Goal: Obtain resource: Download file/media

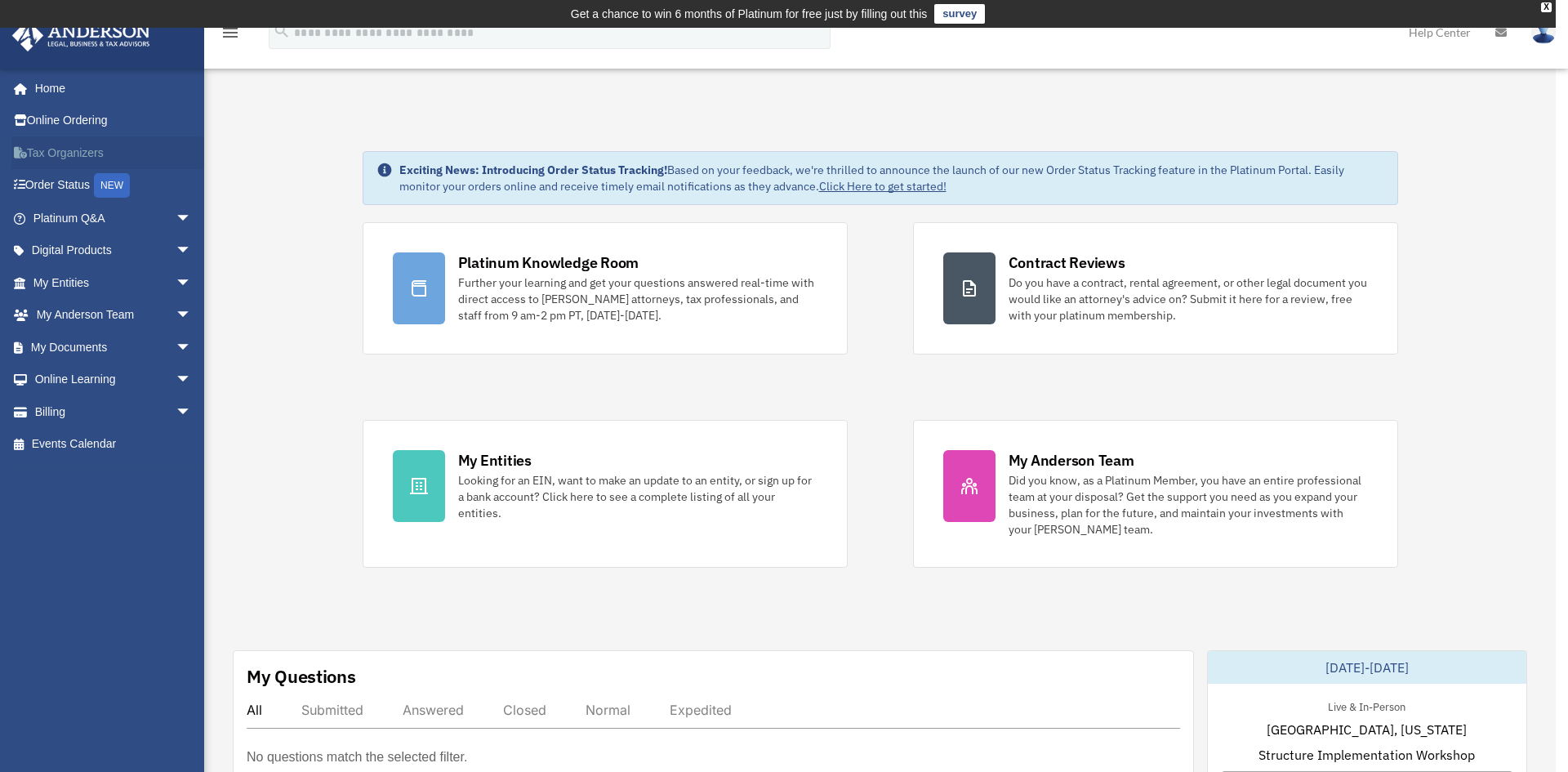
click at [89, 157] on link "Tax Organizers" at bounding box center [113, 153] width 205 height 33
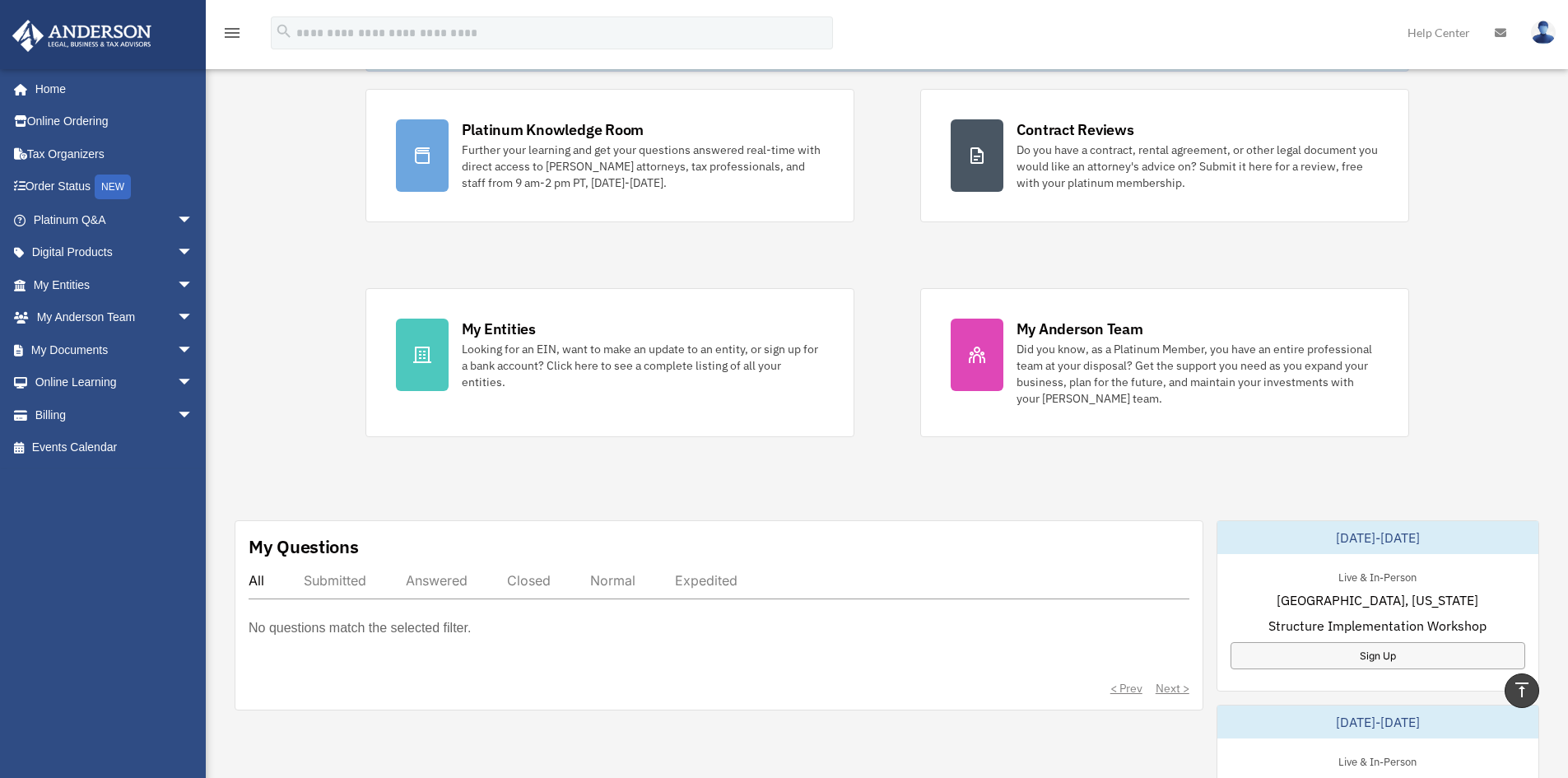
scroll to position [134, 0]
click at [177, 357] on span "arrow_drop_down" at bounding box center [193, 350] width 33 height 34
click at [141, 381] on link "Box" at bounding box center [120, 383] width 195 height 33
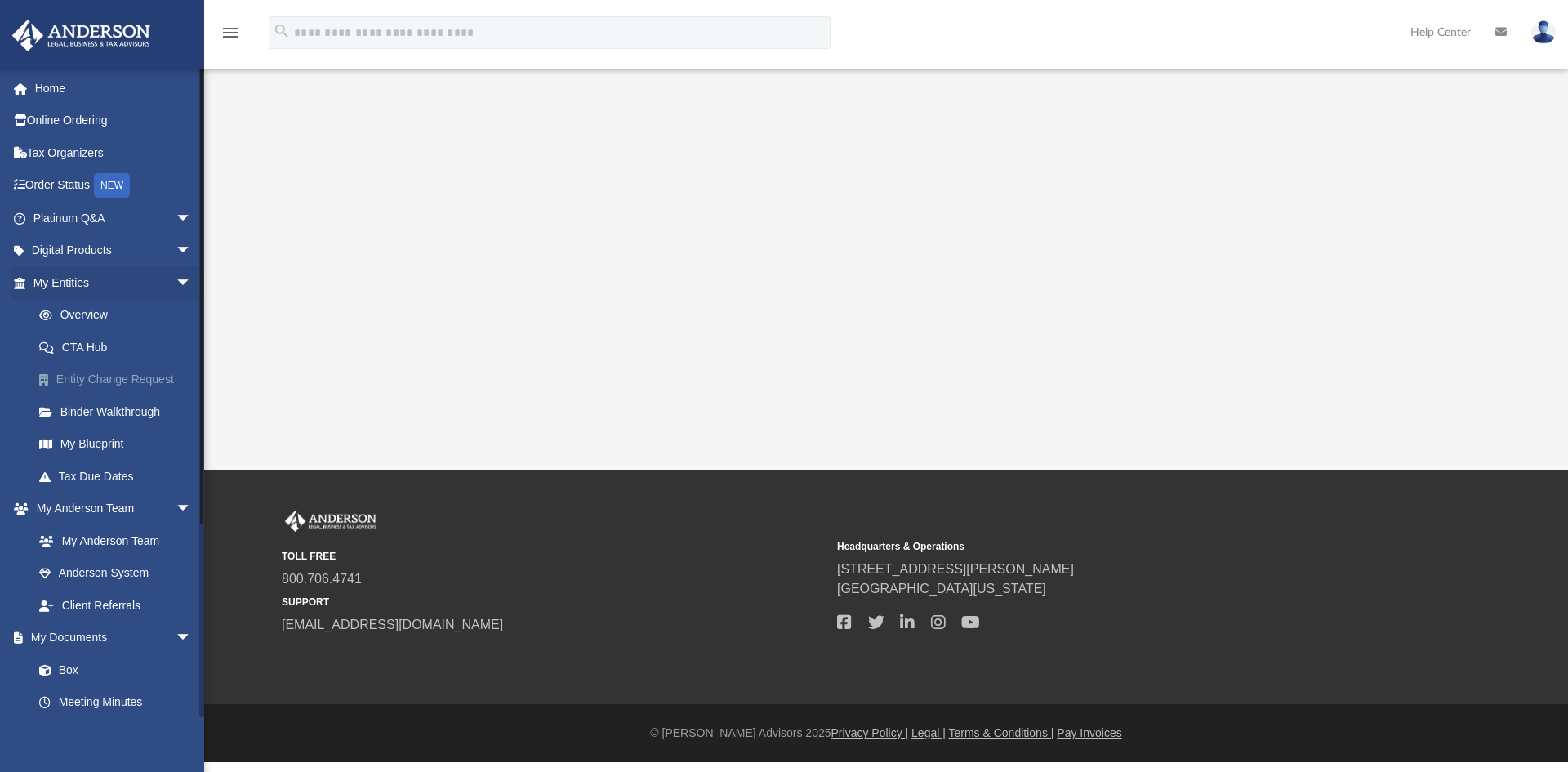
click at [66, 375] on link "Entity Change Request" at bounding box center [119, 380] width 193 height 33
click at [52, 381] on span at bounding box center [52, 379] width 8 height 11
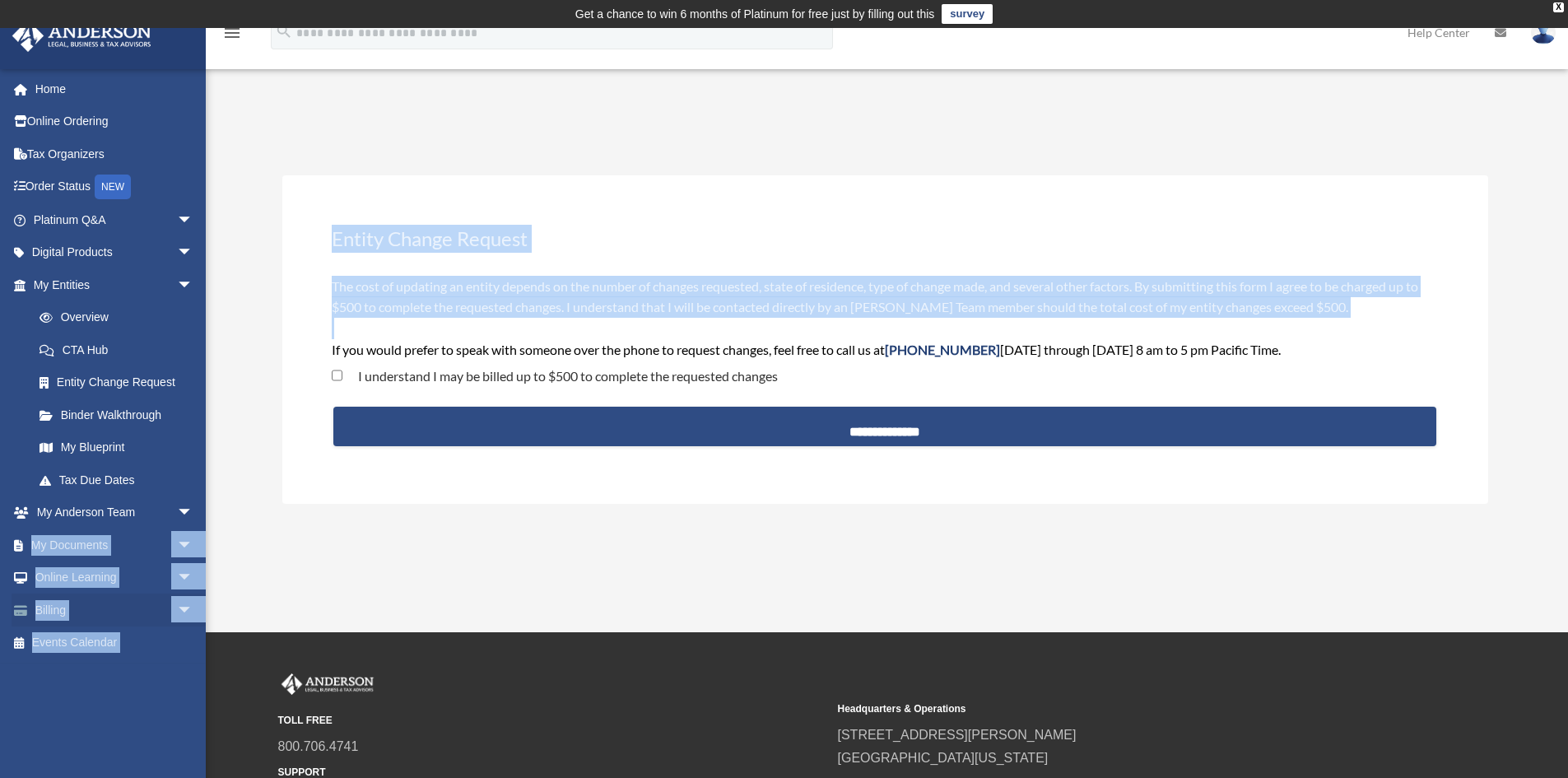
drag, startPoint x: 272, startPoint y: 361, endPoint x: 16, endPoint y: 598, distance: 348.9
click at [16, 570] on div "Entity Change Request obolorun@gmail.com Sign Out obolorun@gmail.com Home Onlin…" at bounding box center [784, 330] width 1568 height 480
click at [177, 555] on span "arrow_drop_down" at bounding box center [193, 545] width 33 height 34
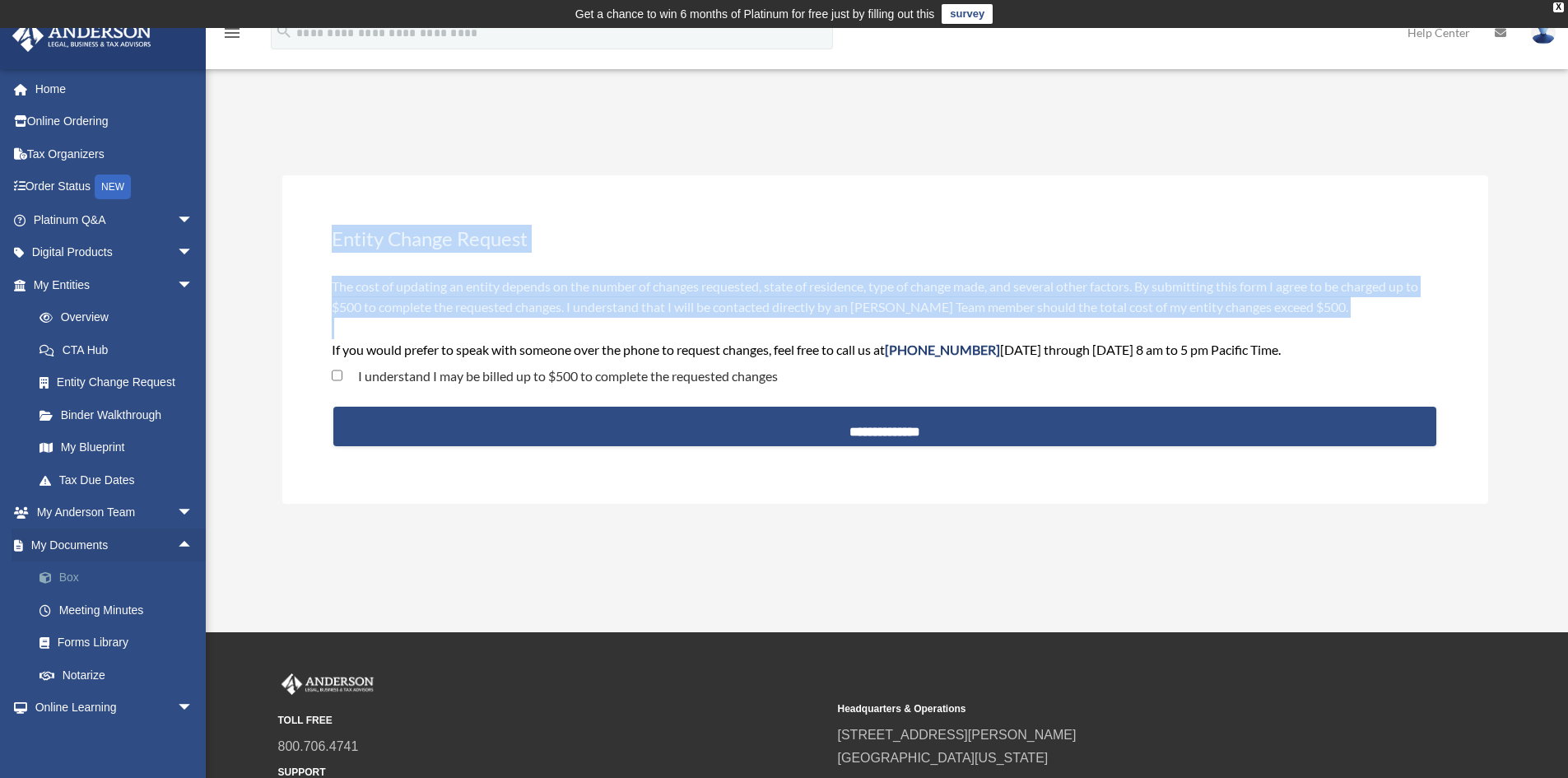
click at [132, 577] on link "Box" at bounding box center [120, 578] width 195 height 33
click at [74, 548] on link "My Documents arrow_drop_up" at bounding box center [114, 545] width 206 height 33
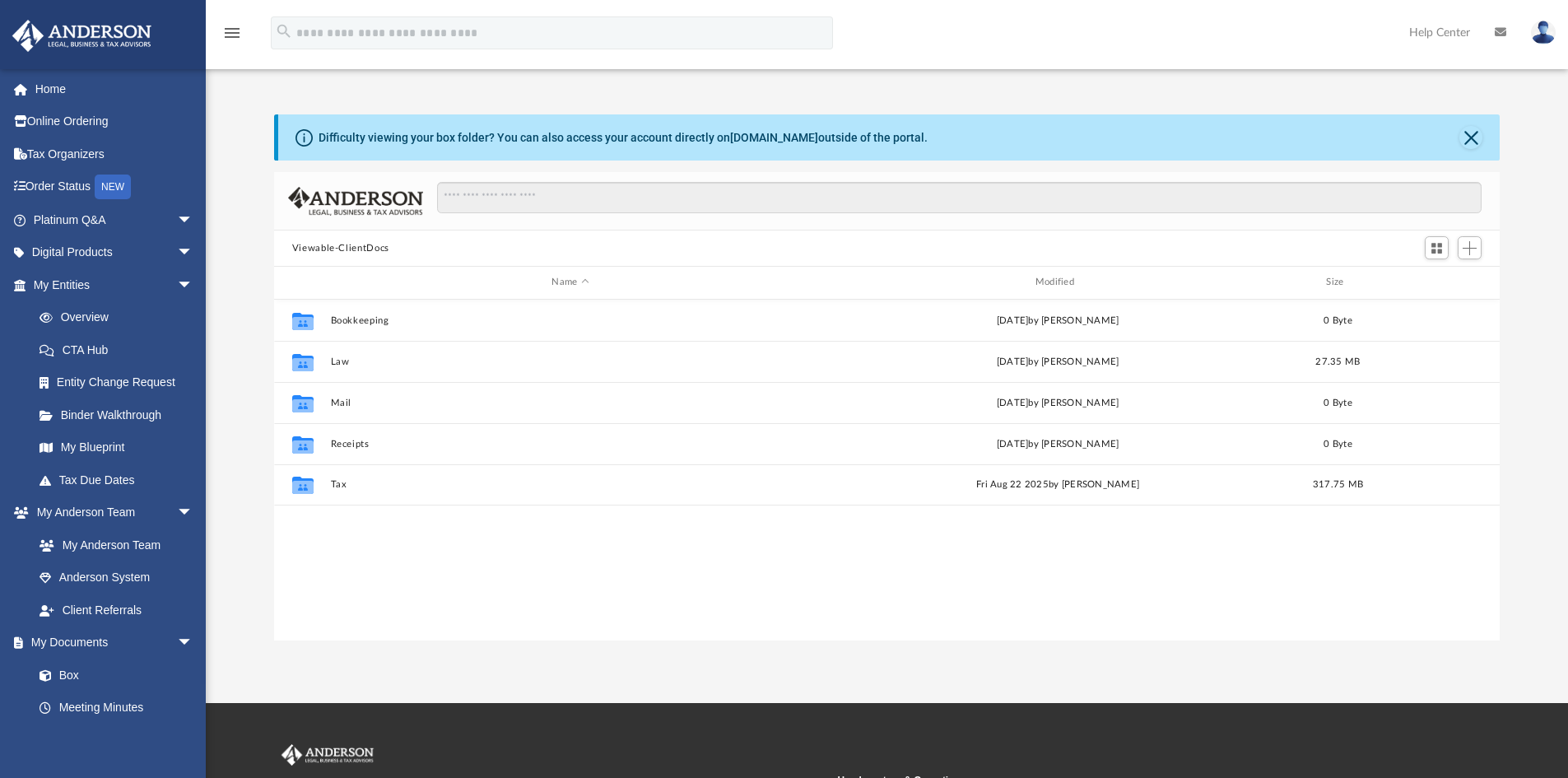
scroll to position [13, 13]
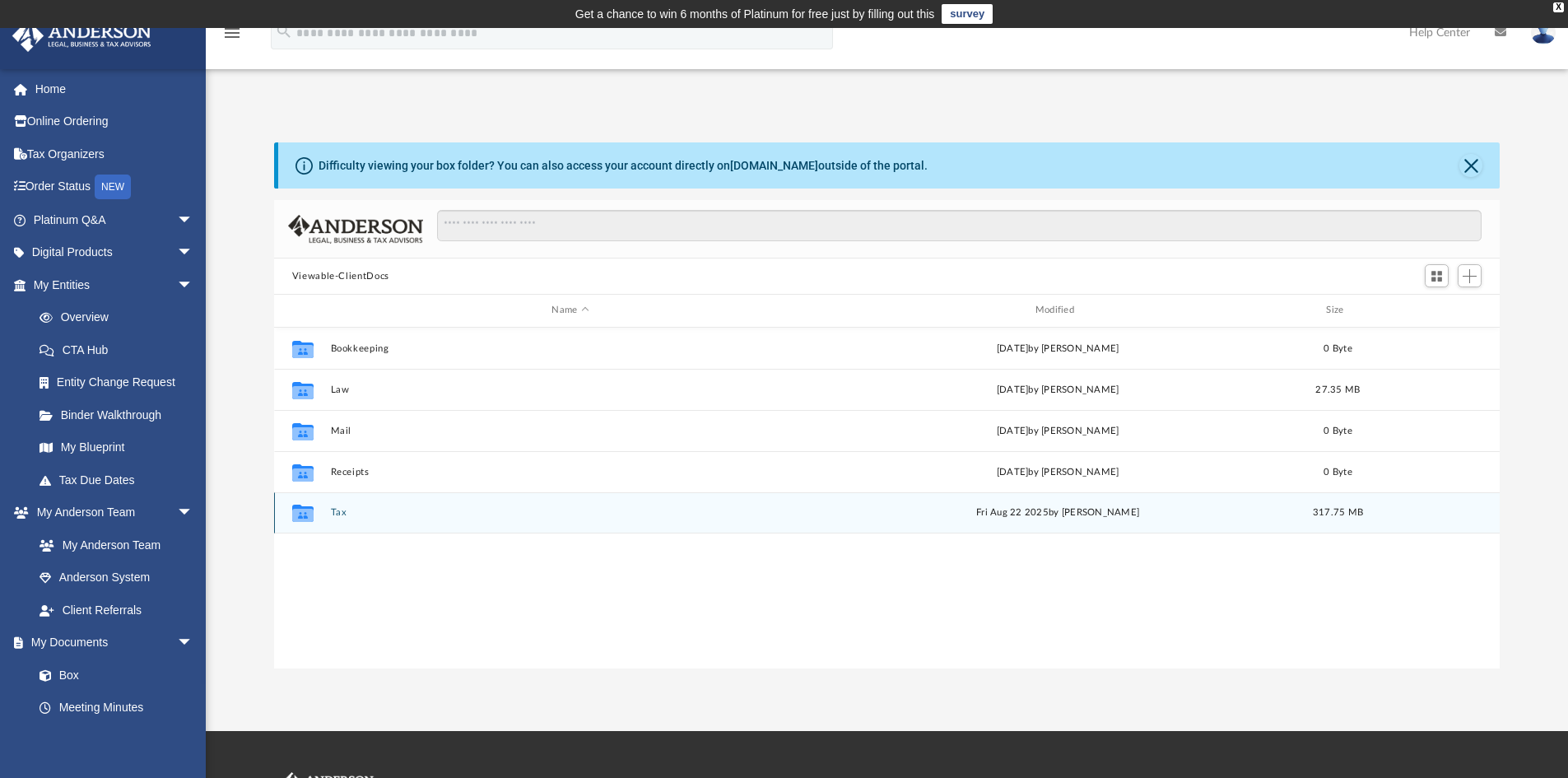
click at [339, 520] on div "Collaborated Folder Tax Fri Aug 22 2025 by Jasmine Splunge 317.75 MB" at bounding box center [888, 513] width 1227 height 41
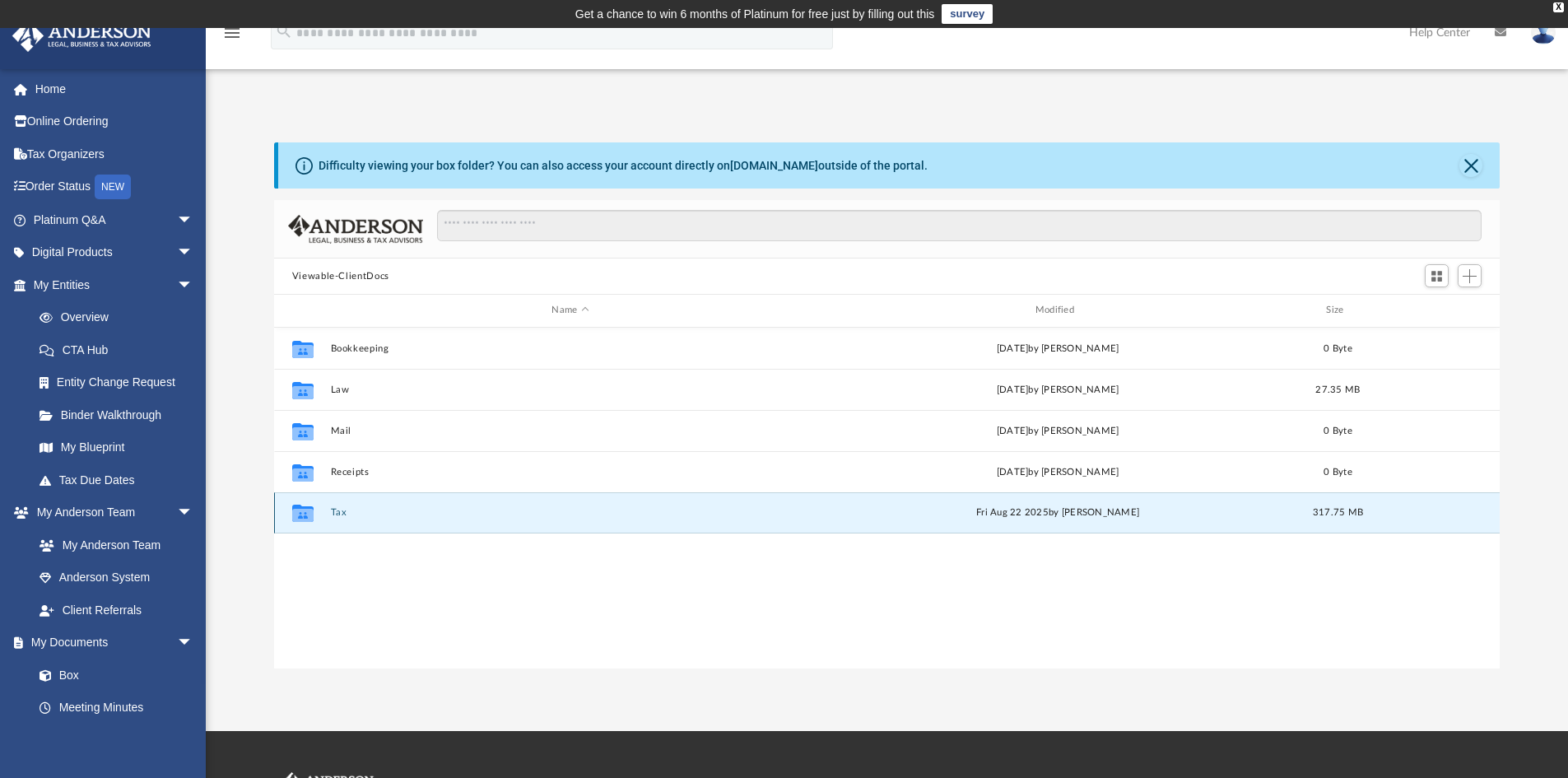
click at [331, 512] on button "Tax" at bounding box center [570, 513] width 480 height 10
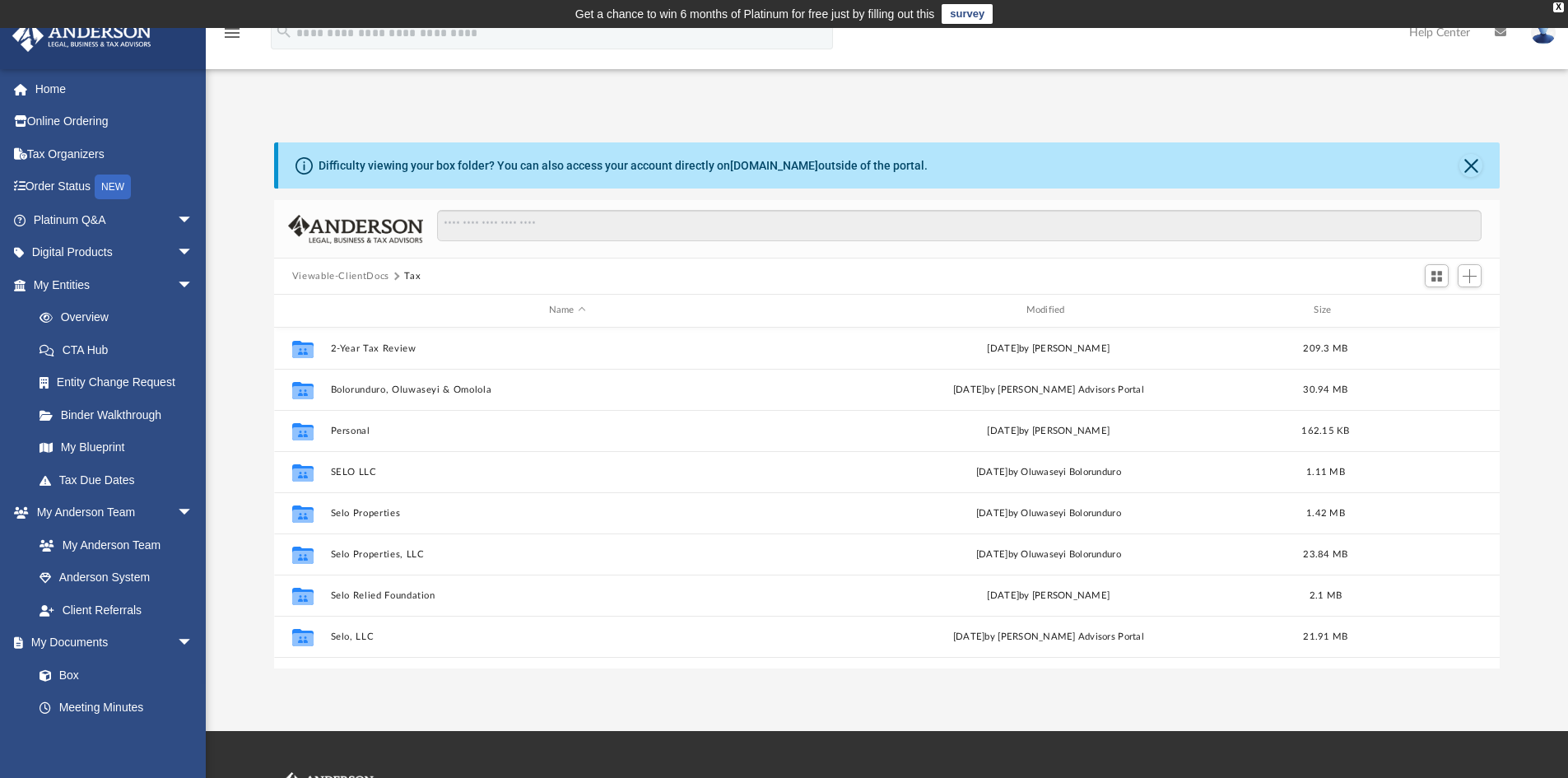
drag, startPoint x: 1494, startPoint y: 429, endPoint x: 1534, endPoint y: 532, distance: 110.5
click at [1534, 532] on div "Difficulty viewing your box folder? You can also access your account directly o…" at bounding box center [888, 406] width 1363 height 526
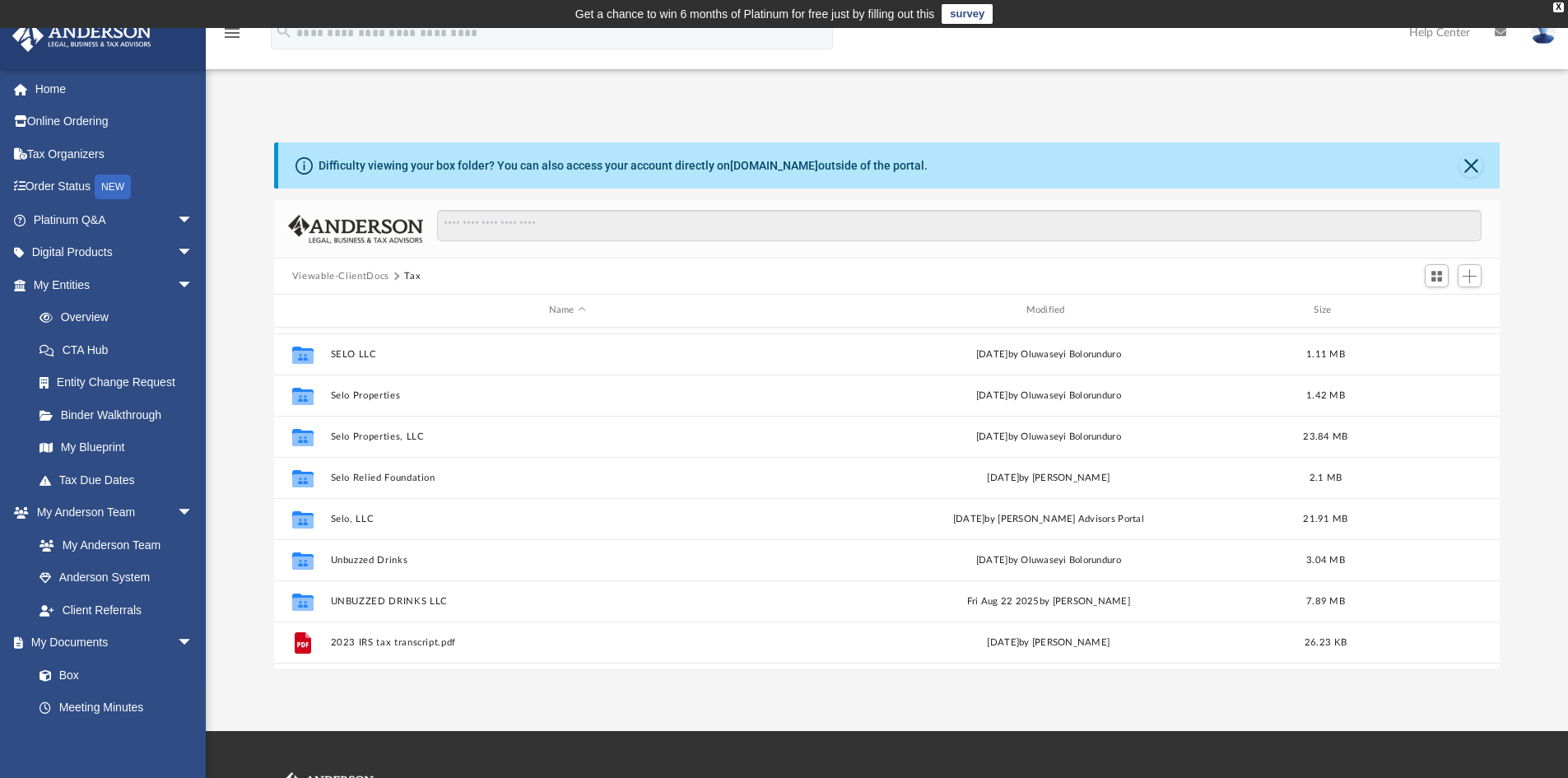
scroll to position [163, 0]
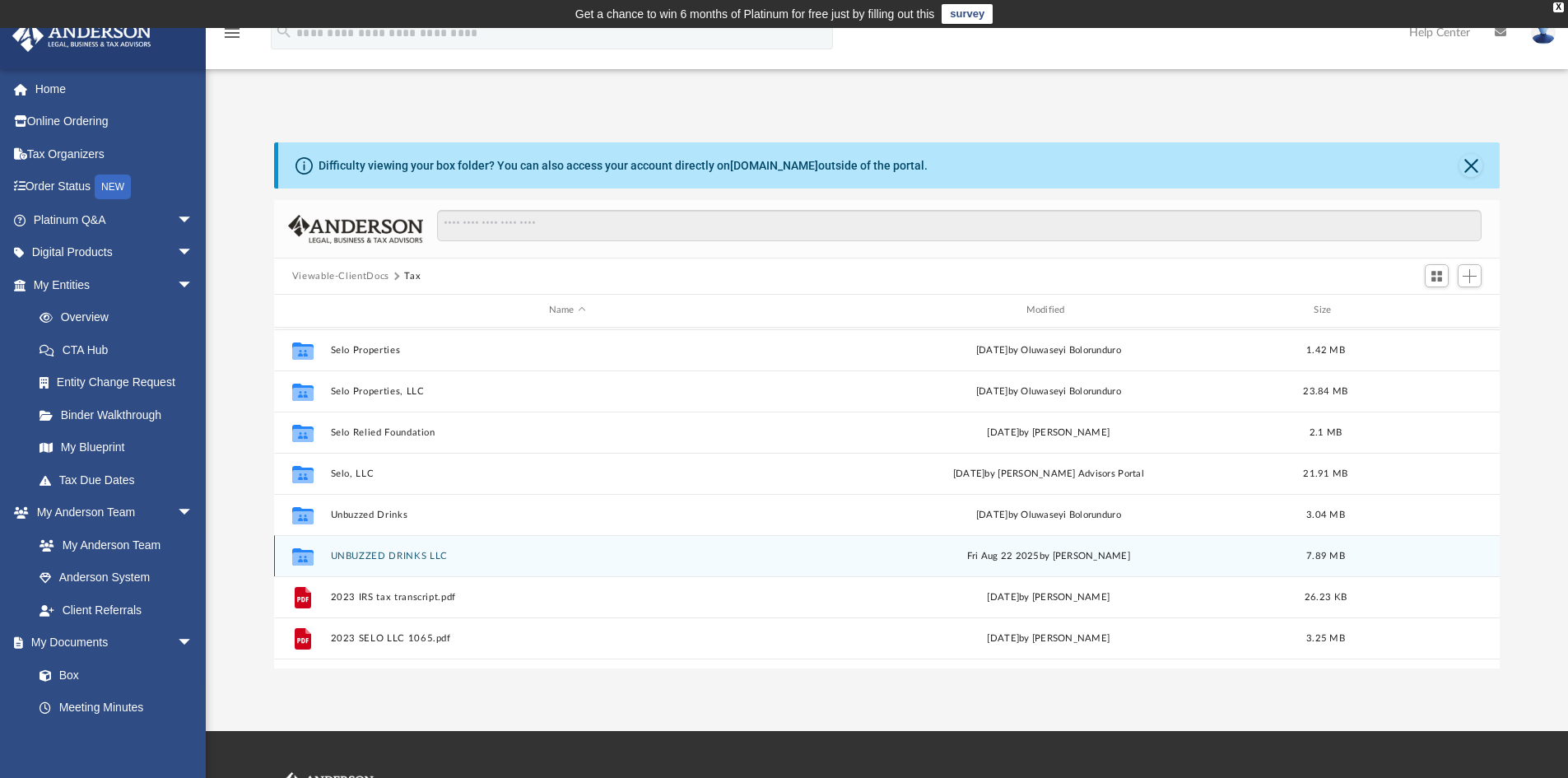
click at [419, 558] on button "UNBUZZED DRINKS LLC" at bounding box center [566, 556] width 474 height 10
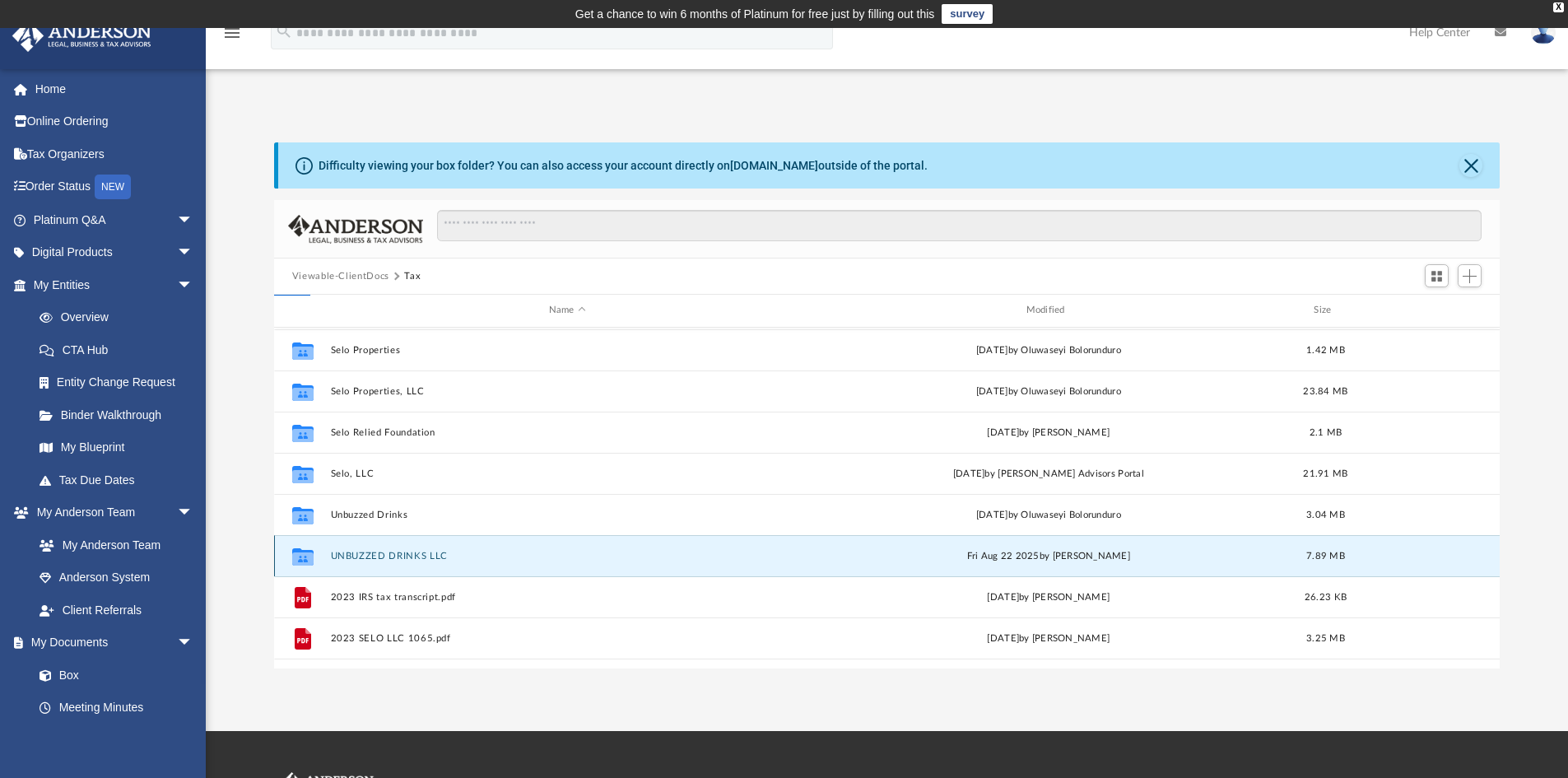
scroll to position [0, 0]
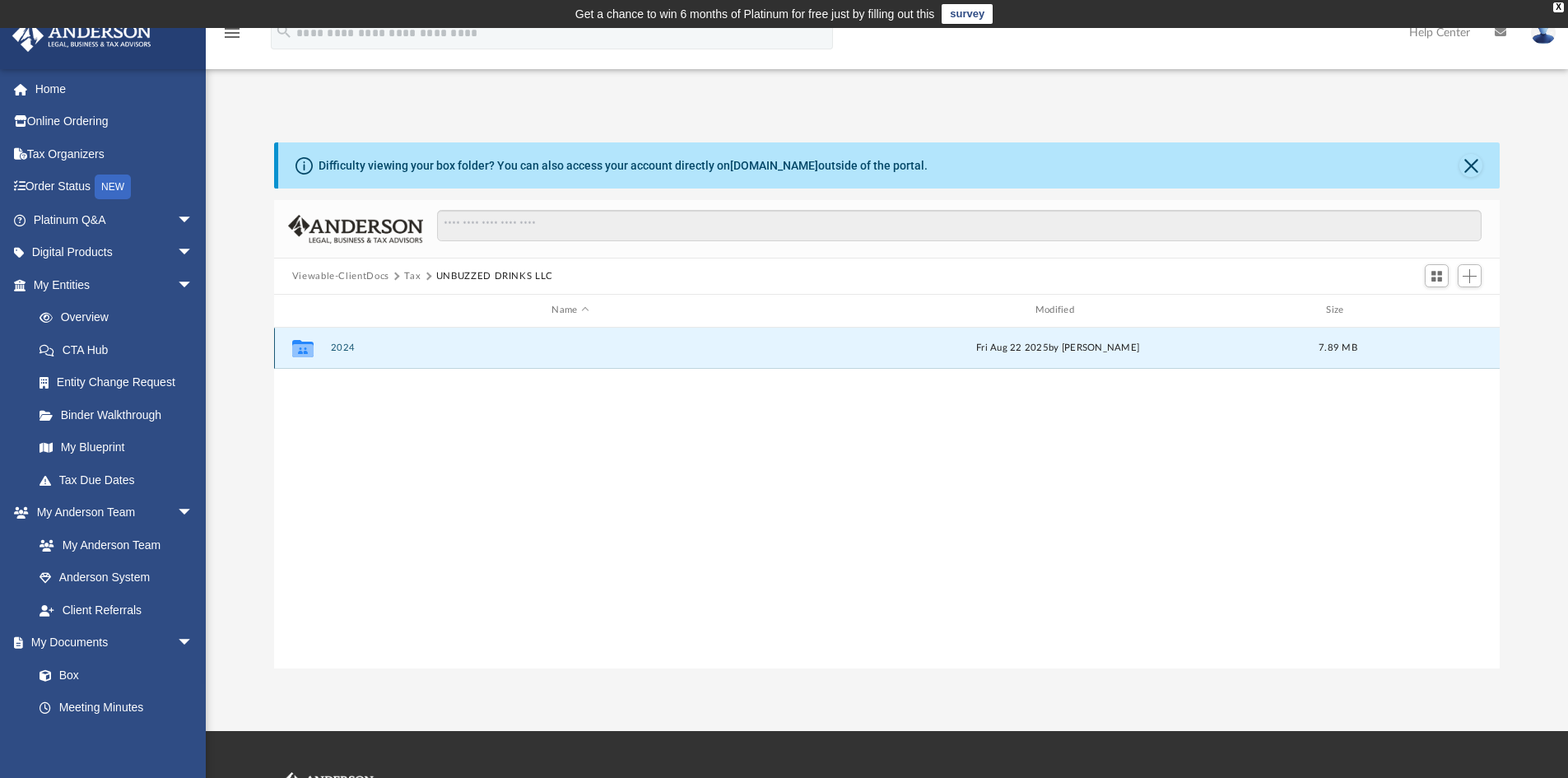
click at [344, 348] on button "2024" at bounding box center [570, 348] width 480 height 10
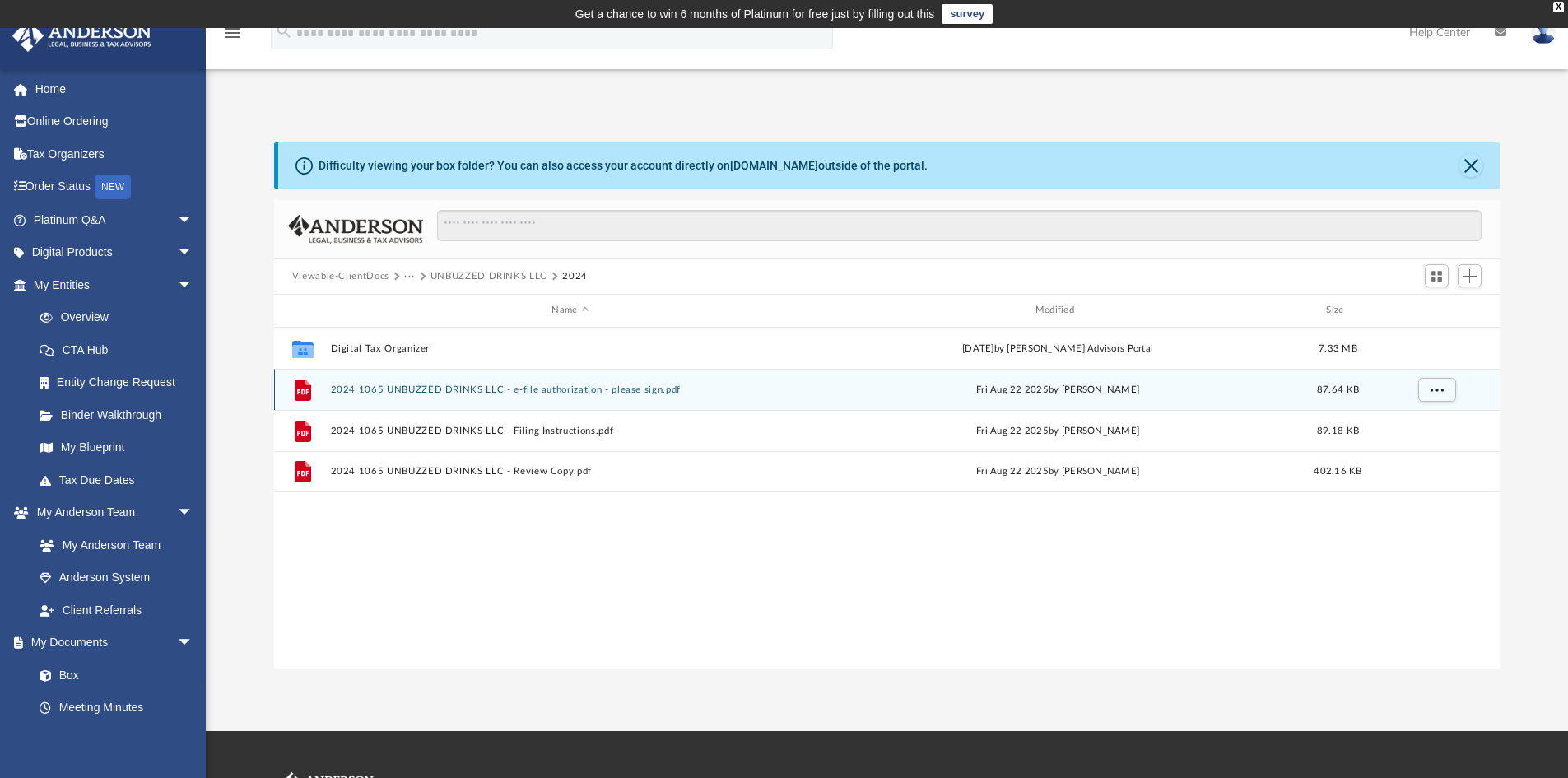
click at [531, 390] on button "2024 1065 UNBUZZED DRINKS LLC - e-file authorization - please sign.pdf" at bounding box center [570, 390] width 480 height 10
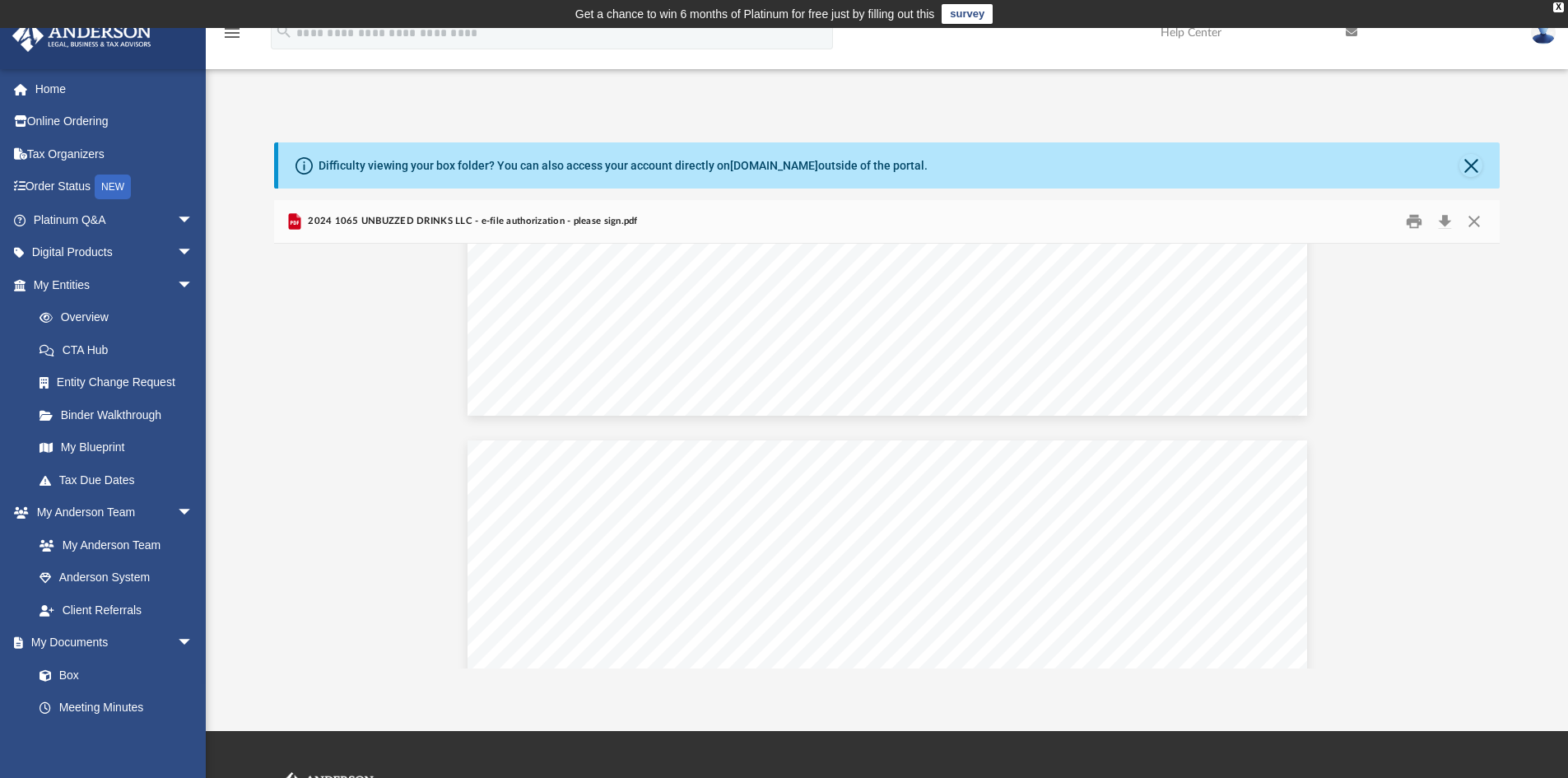
scroll to position [227, 0]
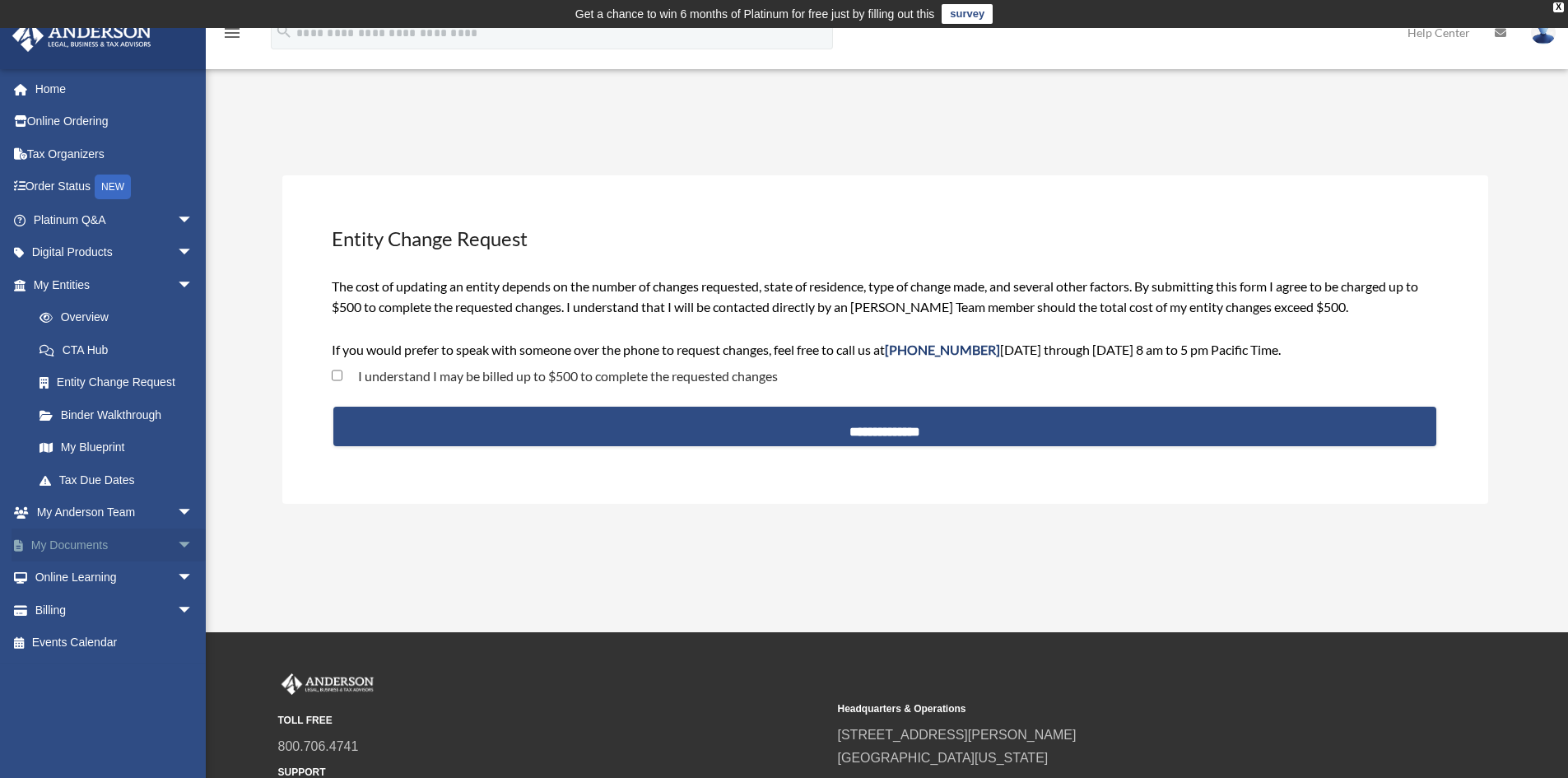
click at [70, 549] on link "My Documents arrow_drop_down" at bounding box center [114, 545] width 206 height 33
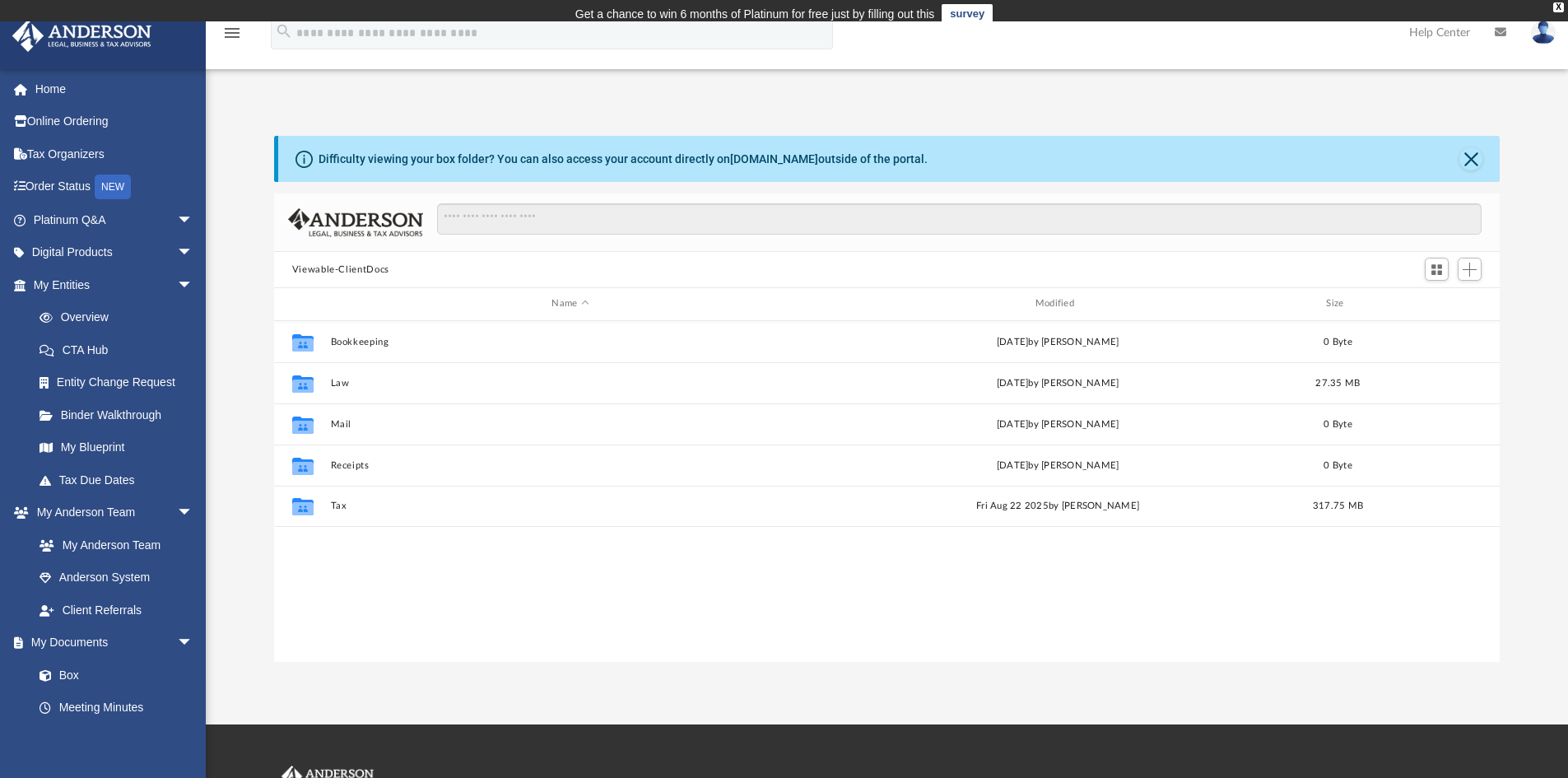
scroll to position [362, 1213]
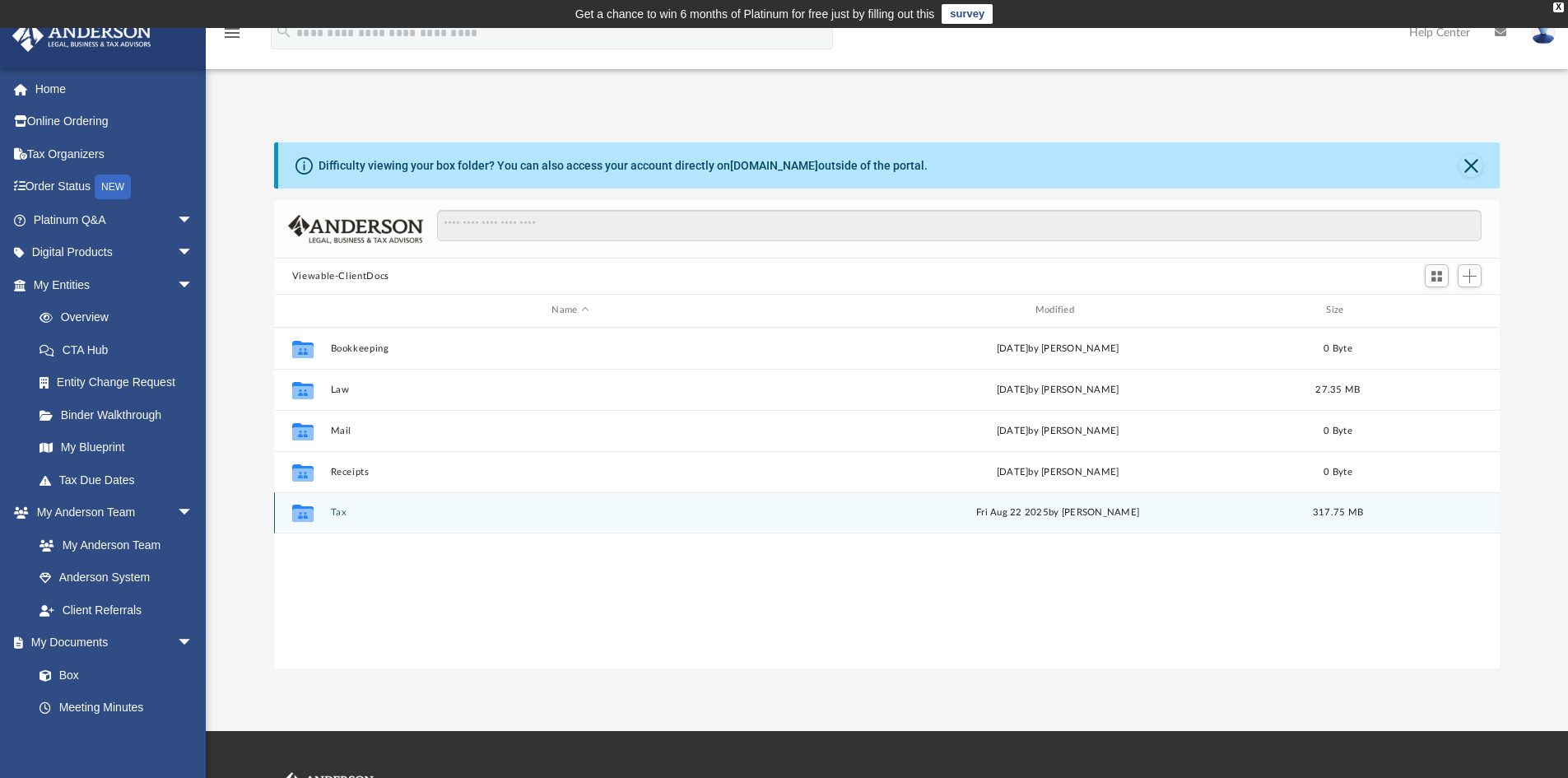
click at [338, 516] on button "Tax" at bounding box center [570, 513] width 480 height 10
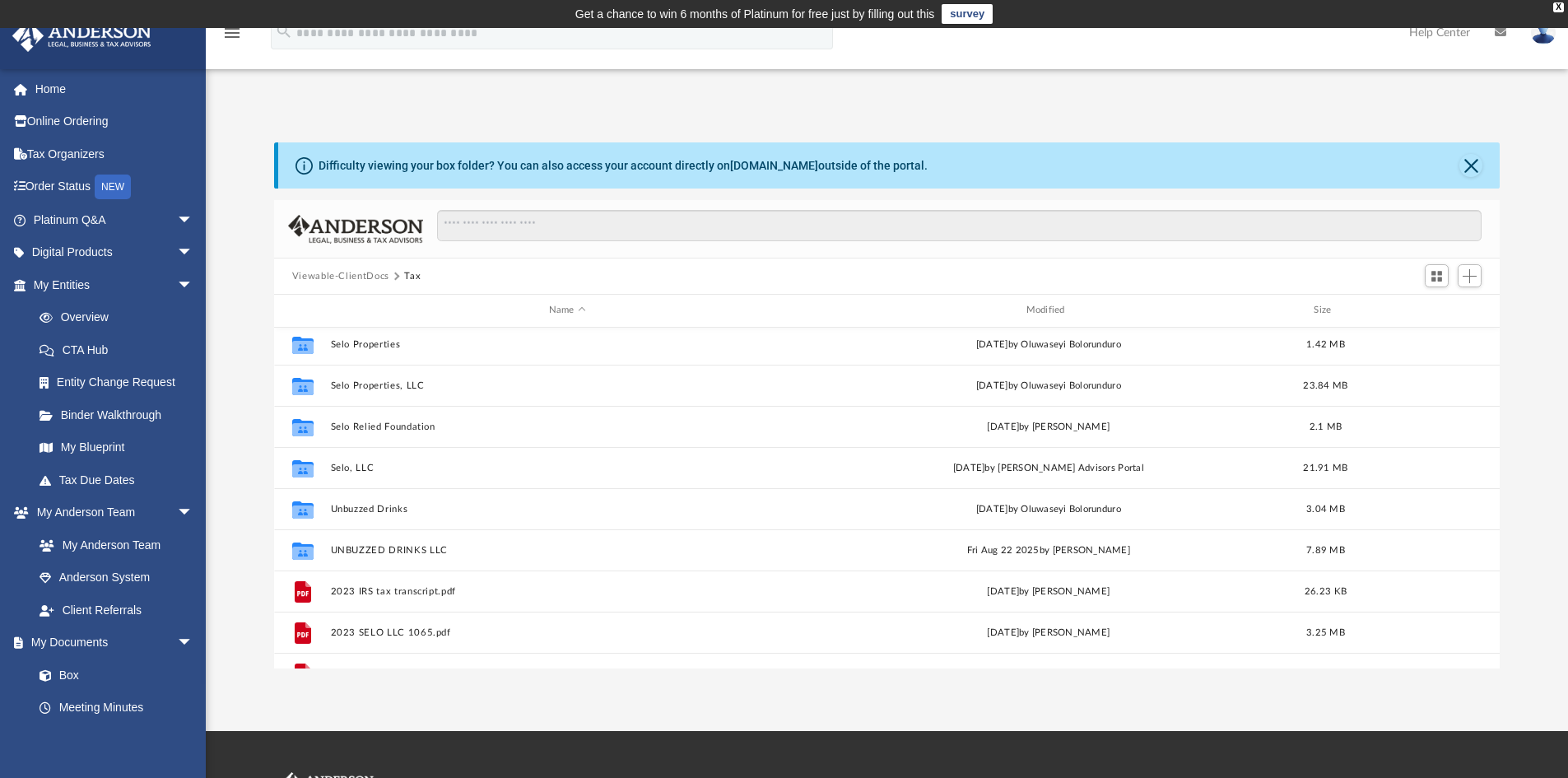
scroll to position [171, 0]
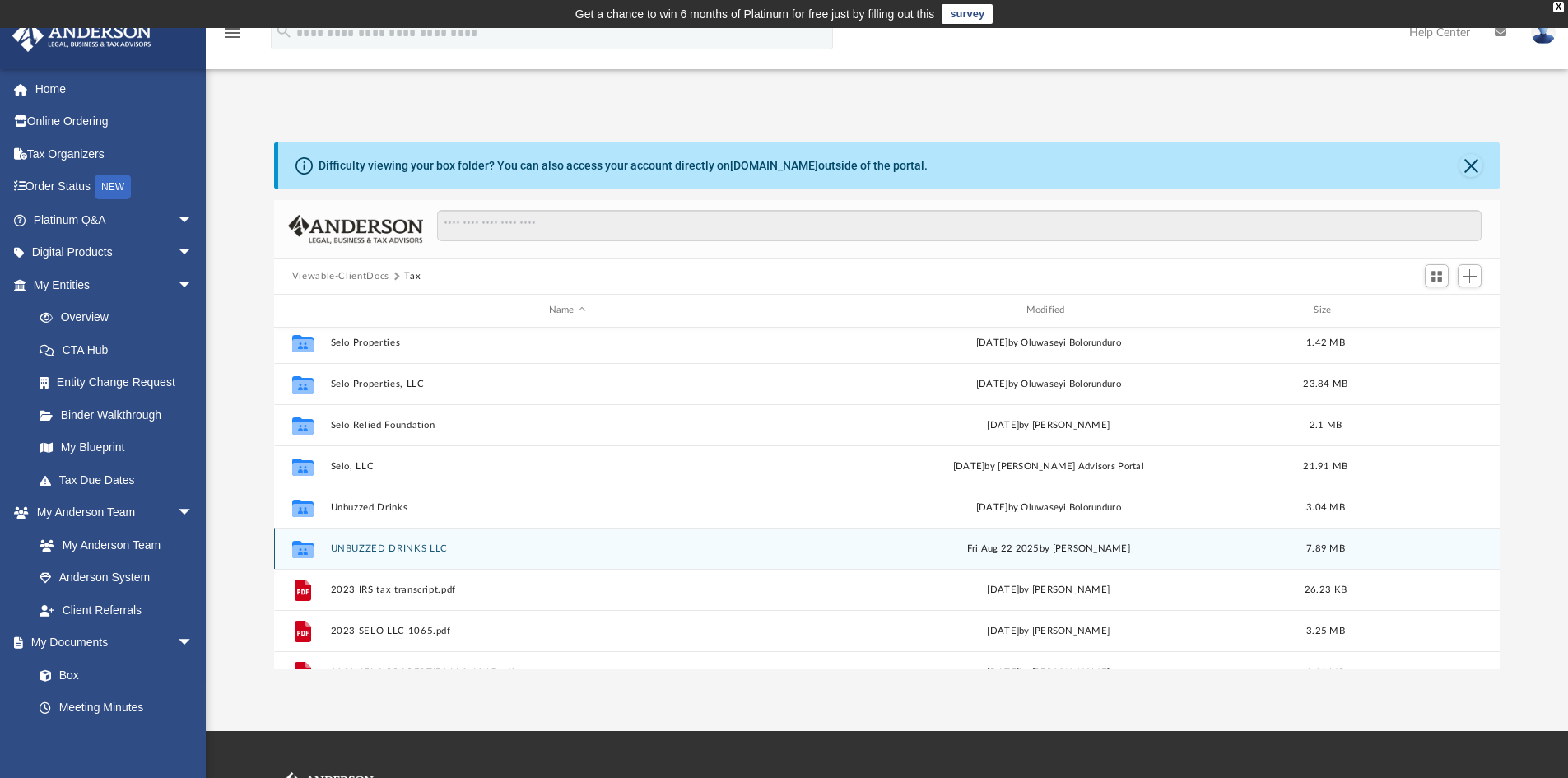
click at [418, 549] on button "UNBUZZED DRINKS LLC" at bounding box center [566, 548] width 474 height 10
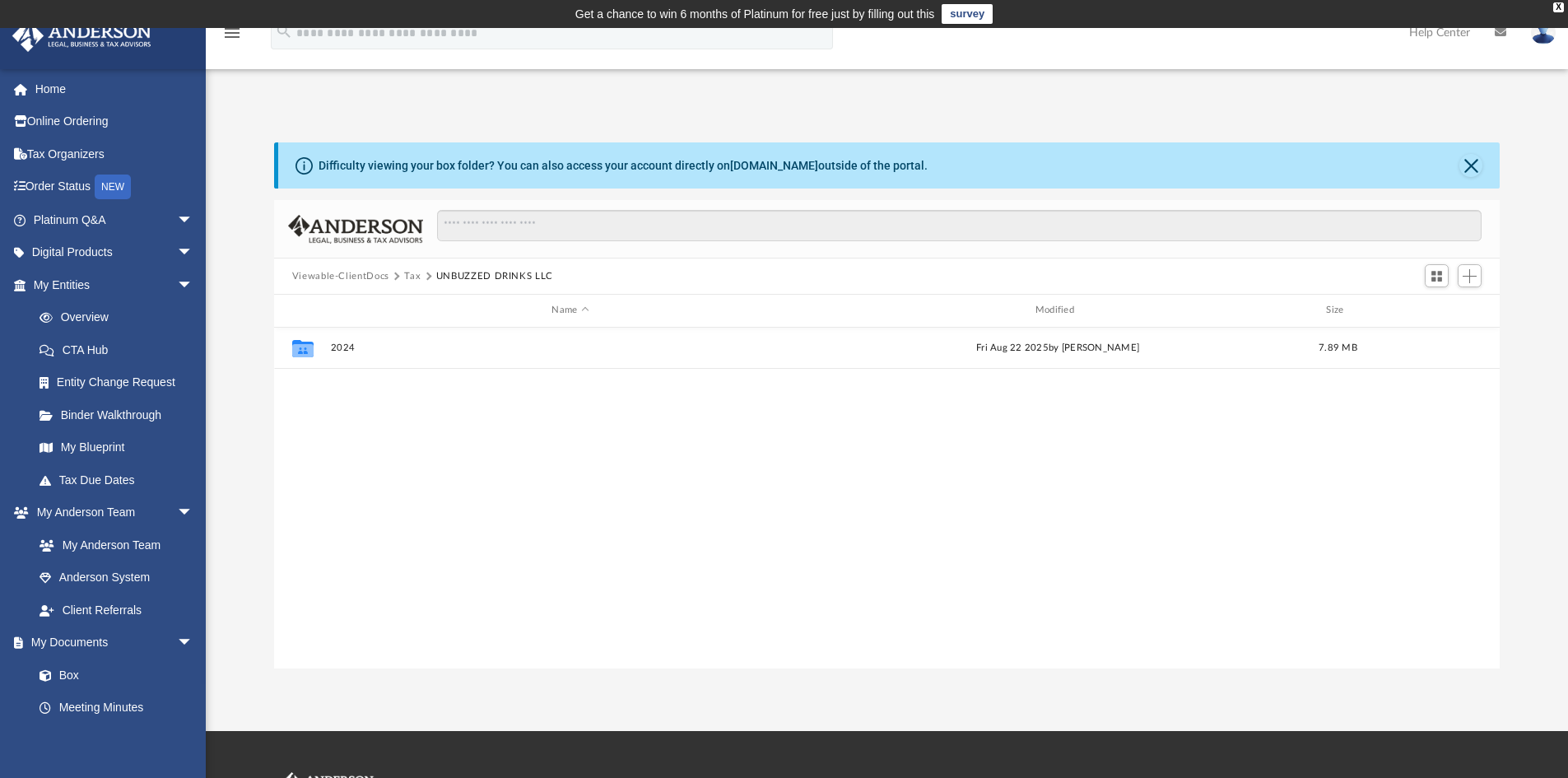
scroll to position [0, 0]
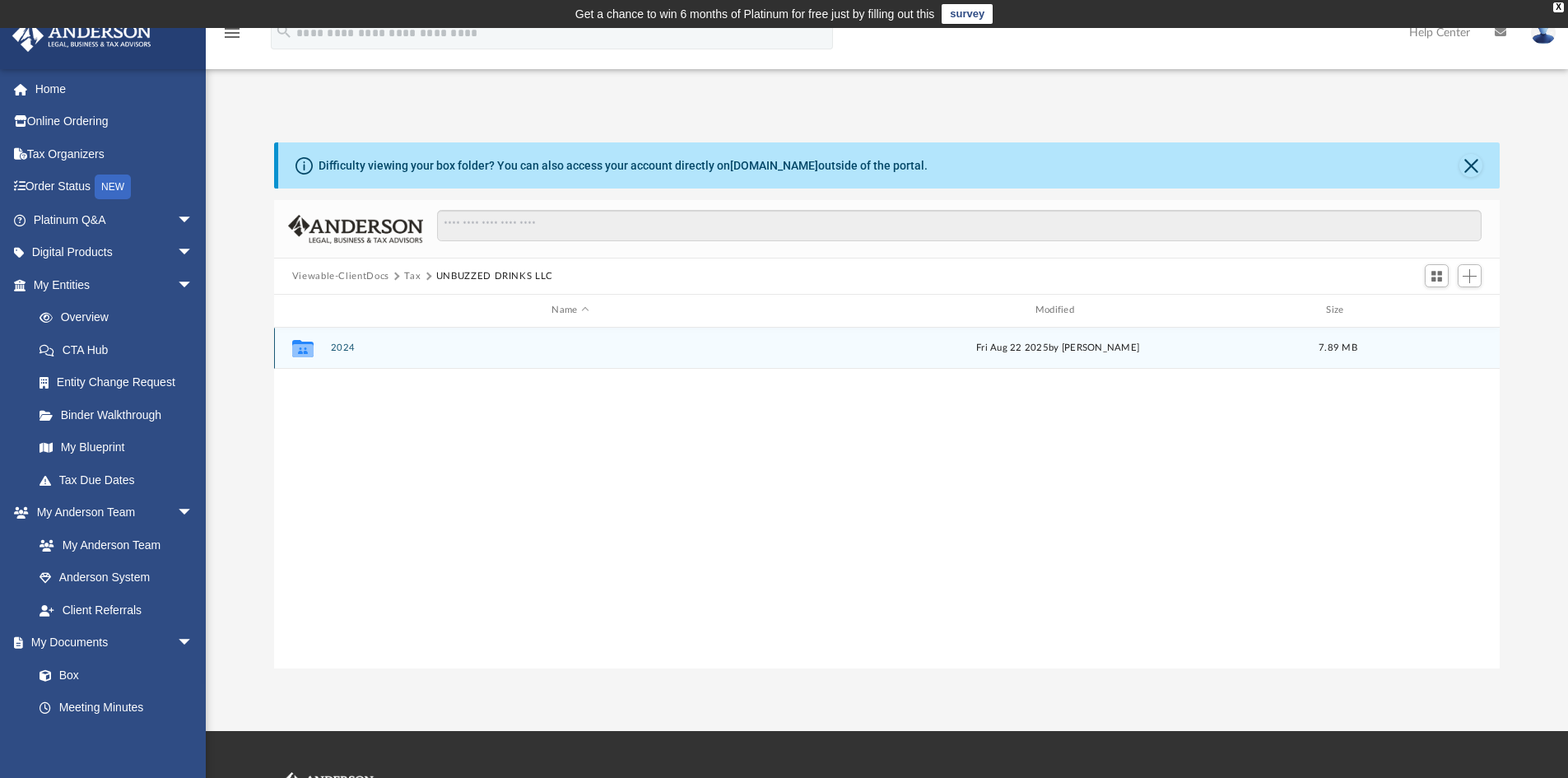
click at [341, 350] on button "2024" at bounding box center [570, 348] width 480 height 10
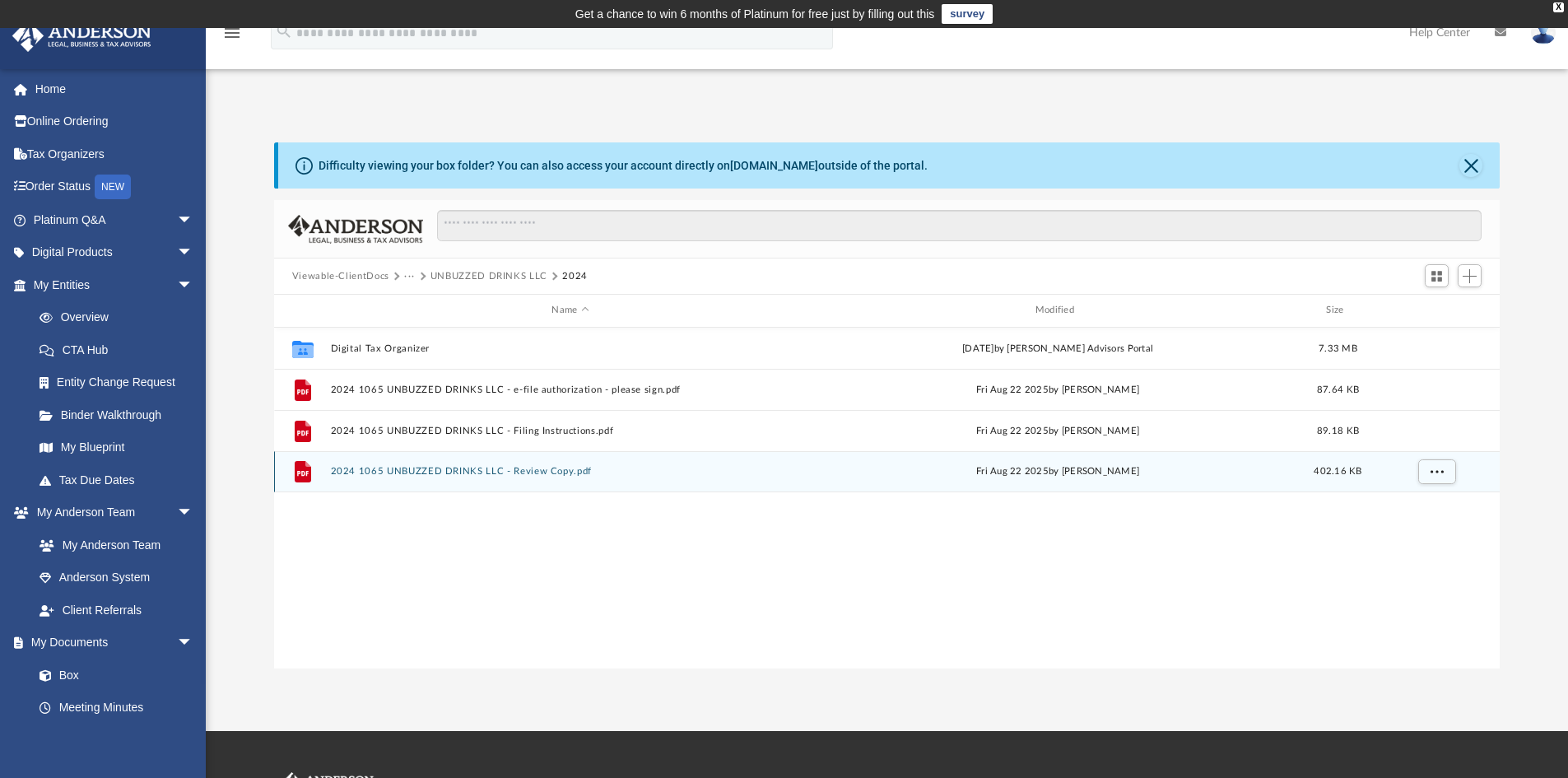
click at [460, 472] on button "2024 1065 UNBUZZED DRINKS LLC - Review Copy.pdf" at bounding box center [570, 471] width 480 height 10
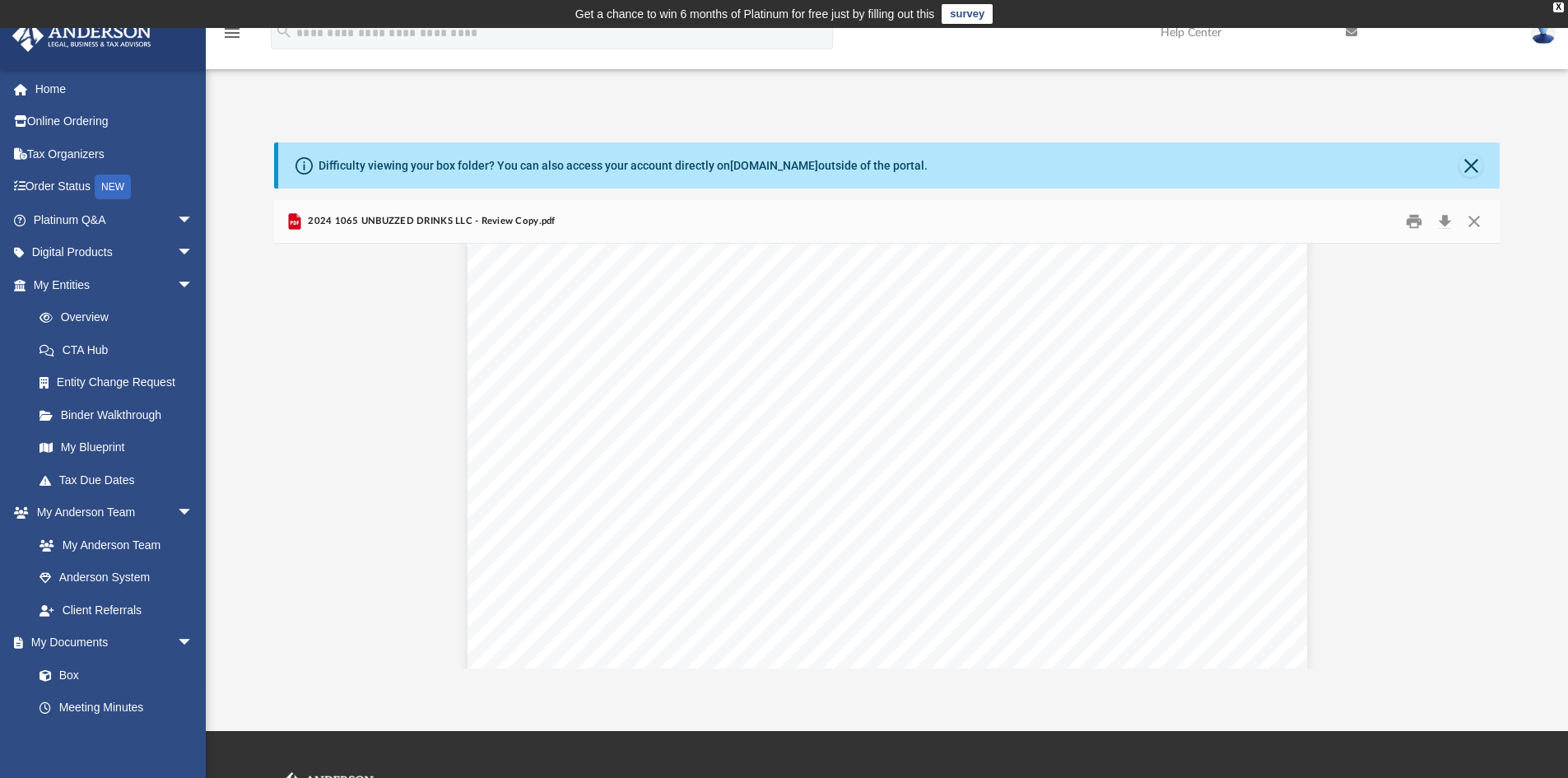
scroll to position [41087, 0]
